Goal: Task Accomplishment & Management: Manage account settings

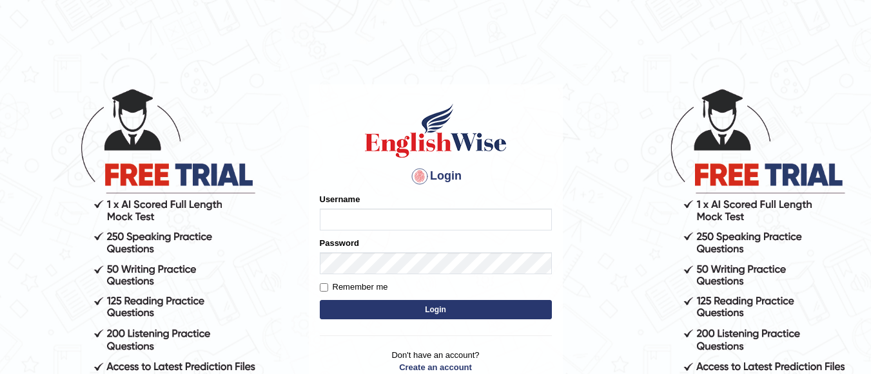
click at [450, 223] on input "Username" at bounding box center [436, 220] width 232 height 22
type input "jasveer_parramatta"
click at [523, 314] on button "Login" at bounding box center [436, 309] width 232 height 19
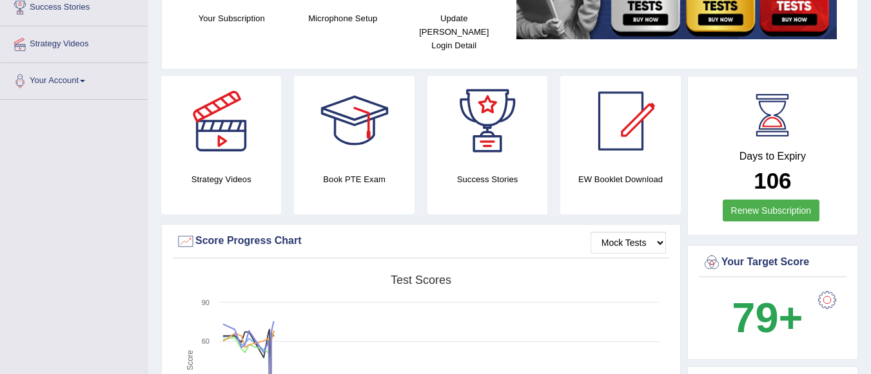
scroll to position [585, 0]
